Goal: Find specific page/section: Find specific page/section

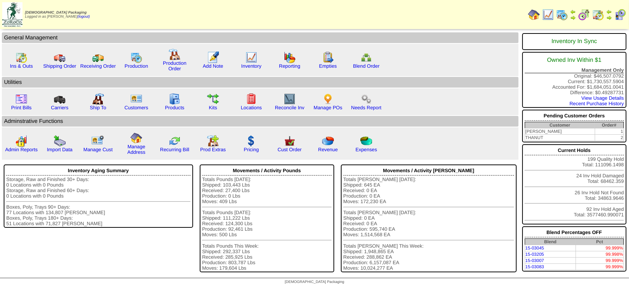
click at [562, 15] on img at bounding box center [562, 15] width 12 height 12
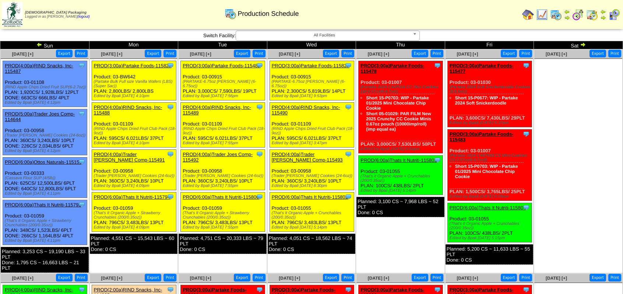
click at [39, 44] on img at bounding box center [39, 45] width 6 height 6
